Goal: Information Seeking & Learning: Learn about a topic

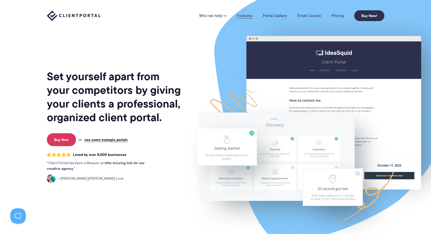
click at [241, 15] on link "Features" at bounding box center [245, 16] width 16 height 4
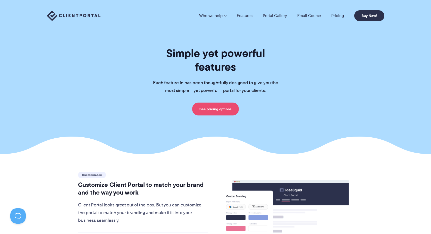
click at [224, 103] on link "See pricing options" at bounding box center [215, 109] width 47 height 13
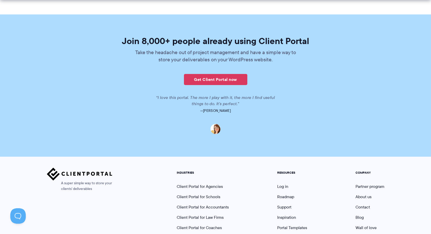
scroll to position [1260, 0]
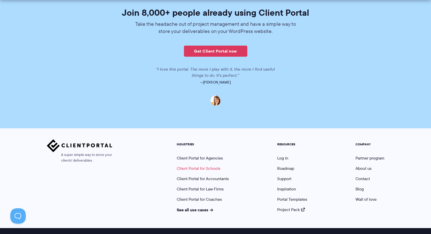
click at [190, 165] on link "Client Portal for Schools" at bounding box center [199, 168] width 44 height 6
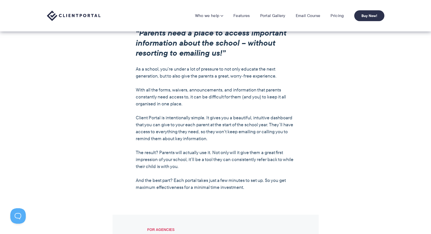
scroll to position [307, 0]
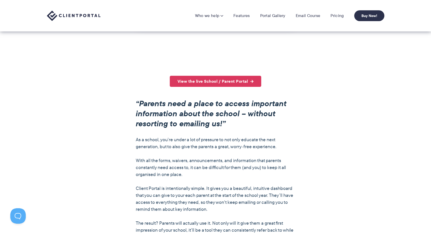
click at [272, 8] on div "Who we help Who we help View pricing Agencies See how Client Portal can help gi…" at bounding box center [215, 15] width 431 height 31
click at [271, 17] on link "Portal Gallery" at bounding box center [272, 15] width 25 height 5
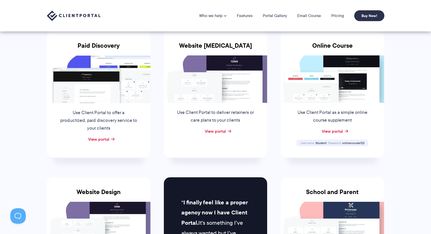
scroll to position [84, 0]
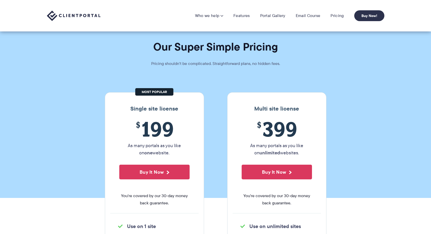
scroll to position [1260, 0]
